Goal: Task Accomplishment & Management: Manage account settings

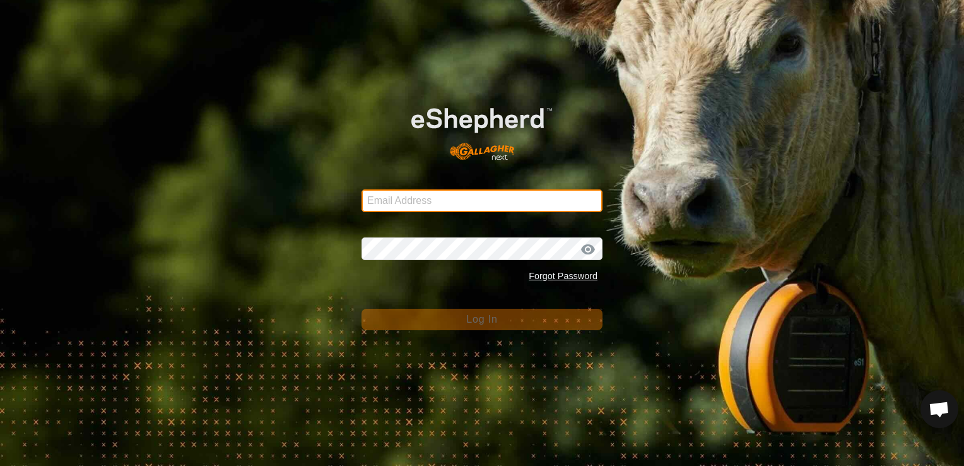
type input "[EMAIL_ADDRESS][DOMAIN_NAME]"
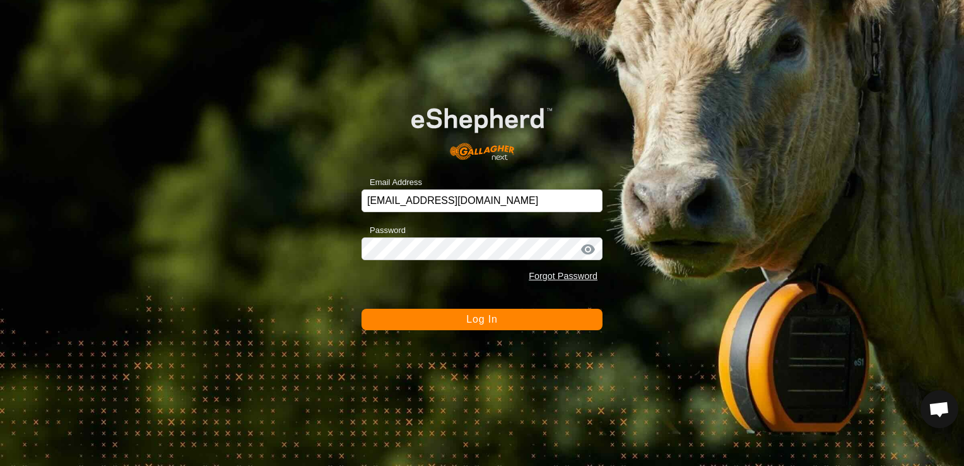
click at [495, 320] on span "Log In" at bounding box center [481, 319] width 31 height 11
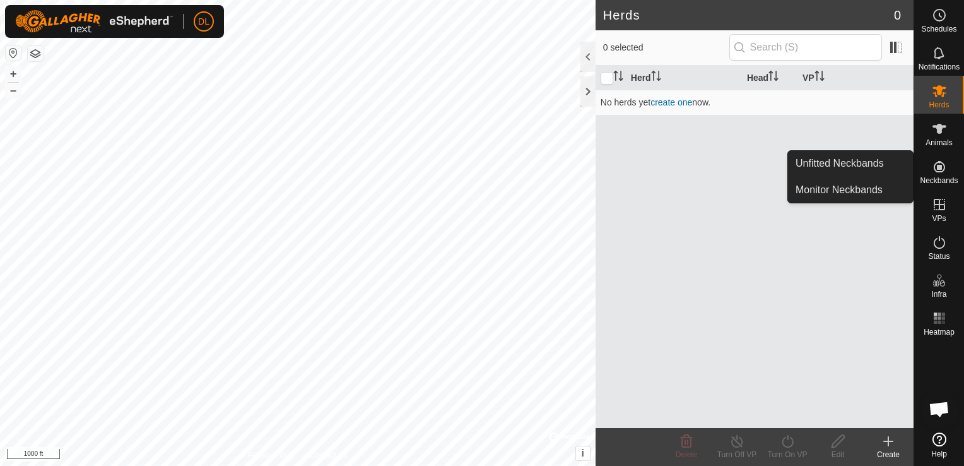
click at [942, 168] on icon at bounding box center [939, 166] width 15 height 15
click at [852, 158] on link "Unfitted Neckbands" at bounding box center [850, 163] width 125 height 25
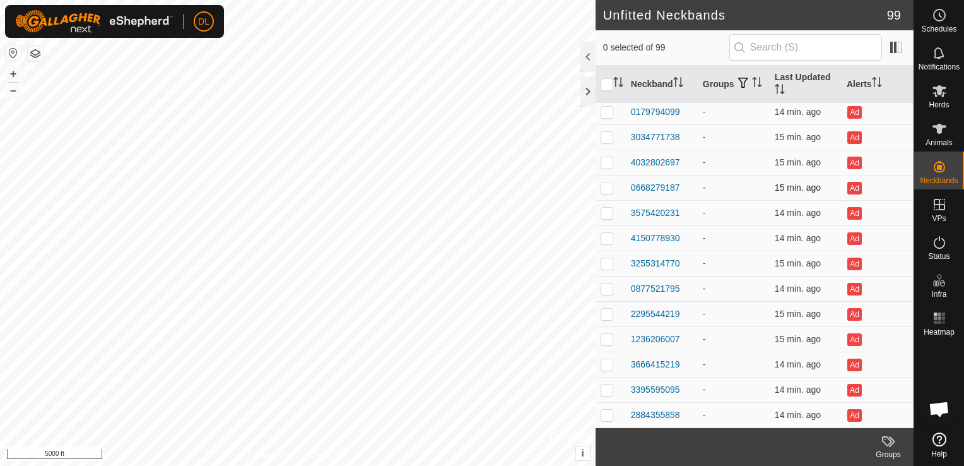
scroll to position [2185, 0]
click at [941, 245] on icon at bounding box center [939, 242] width 15 height 15
